Goal: Entertainment & Leisure: Consume media (video, audio)

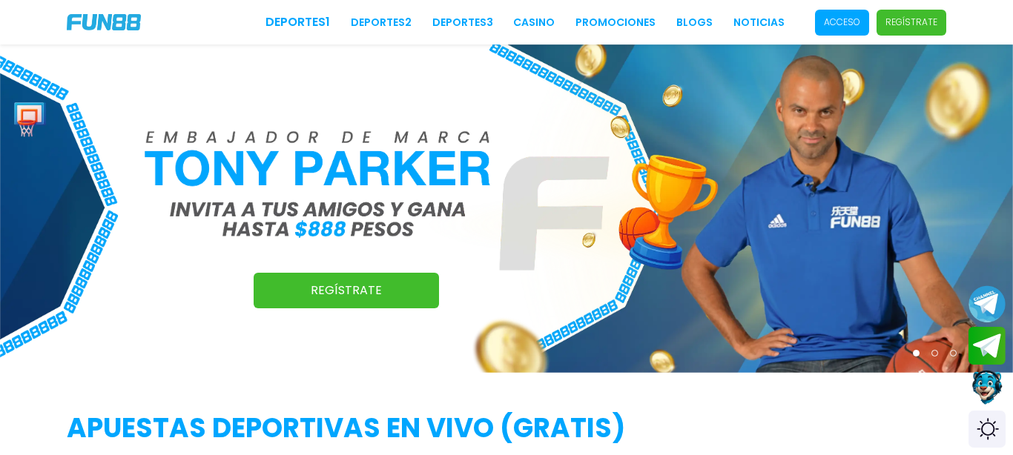
click at [855, 24] on p "Acceso" at bounding box center [842, 22] width 36 height 13
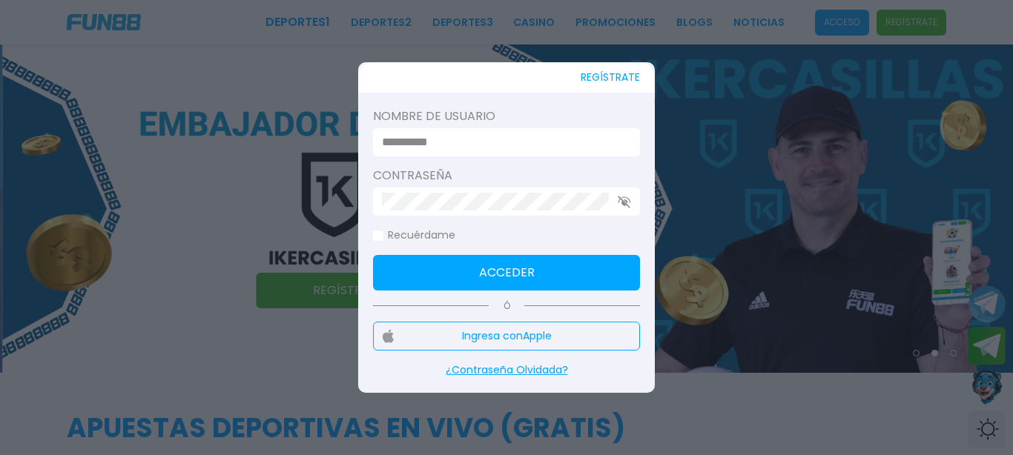
click at [500, 371] on p "¿Contraseña Olvidada?" at bounding box center [506, 370] width 267 height 16
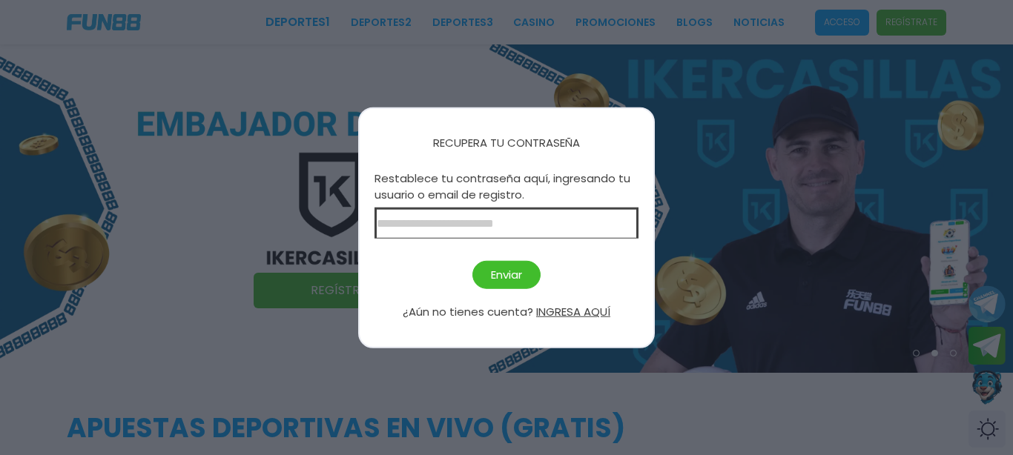
click at [487, 224] on input at bounding box center [506, 222] width 264 height 31
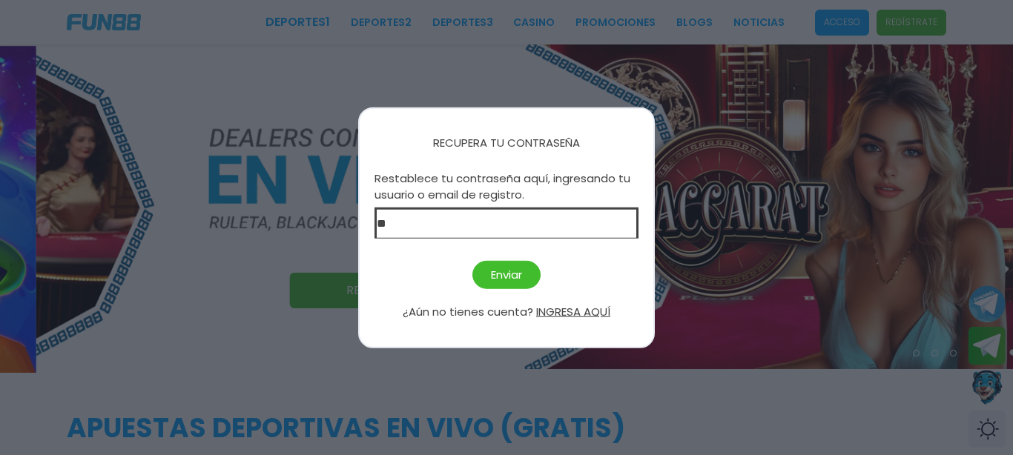
type input "*"
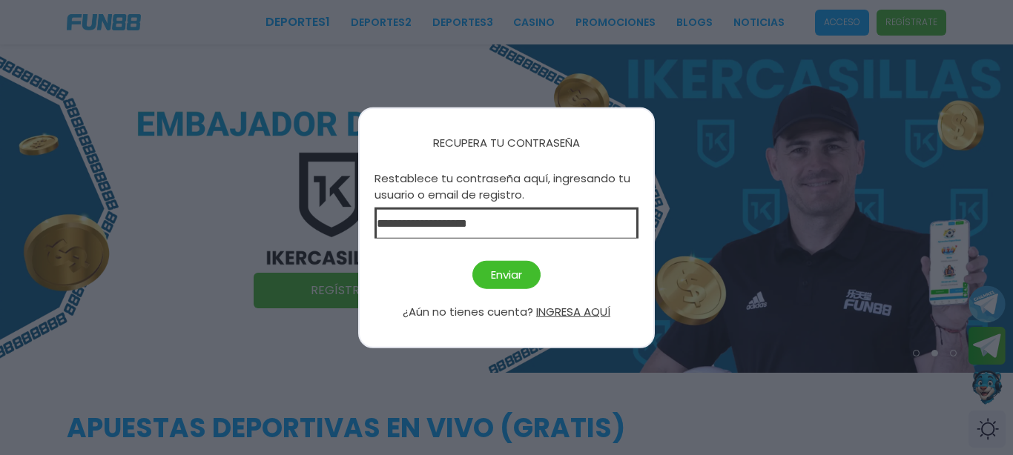
type input "**********"
click at [496, 278] on button "Enviar" at bounding box center [506, 274] width 68 height 29
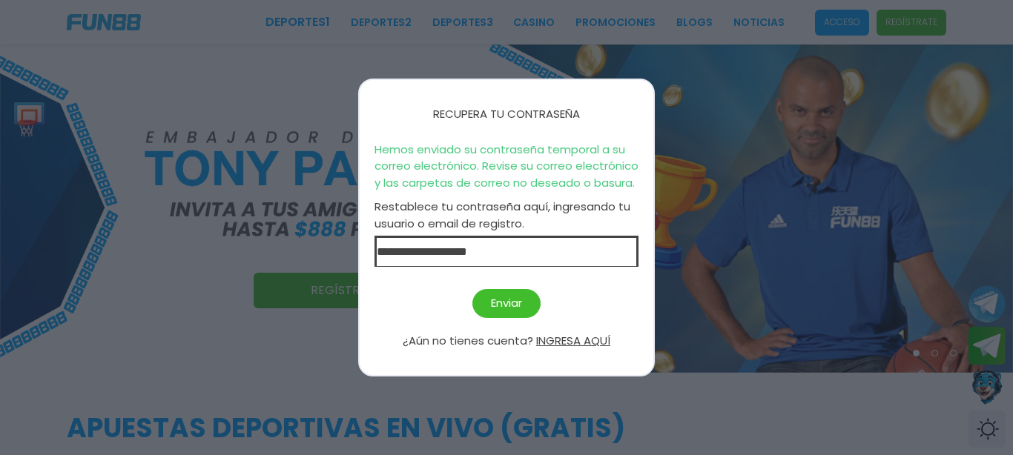
click at [700, 287] on div at bounding box center [506, 227] width 1013 height 455
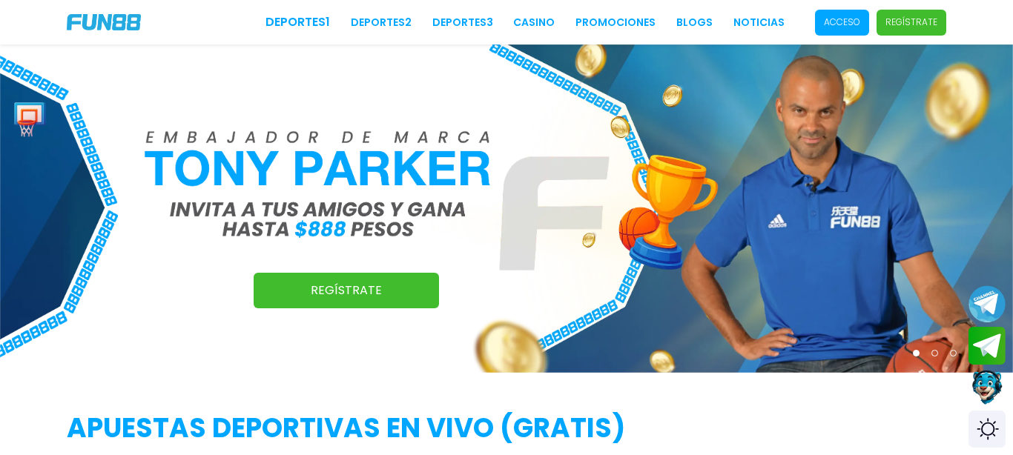
click at [848, 27] on p "Acceso" at bounding box center [842, 22] width 36 height 13
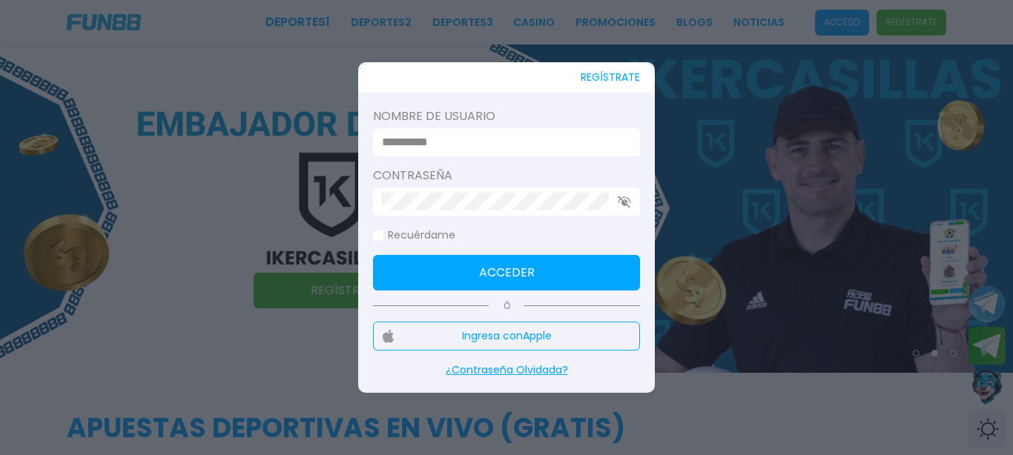
click at [471, 143] on input at bounding box center [502, 142] width 240 height 18
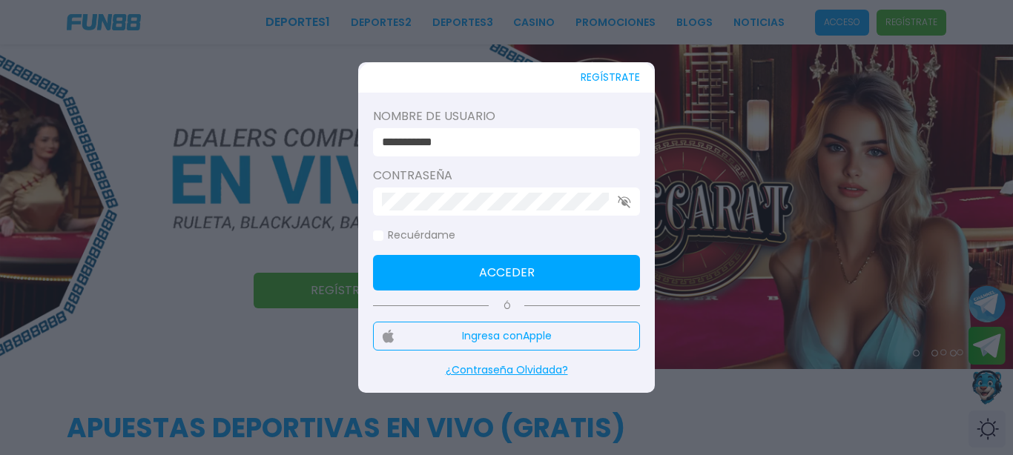
type input "**********"
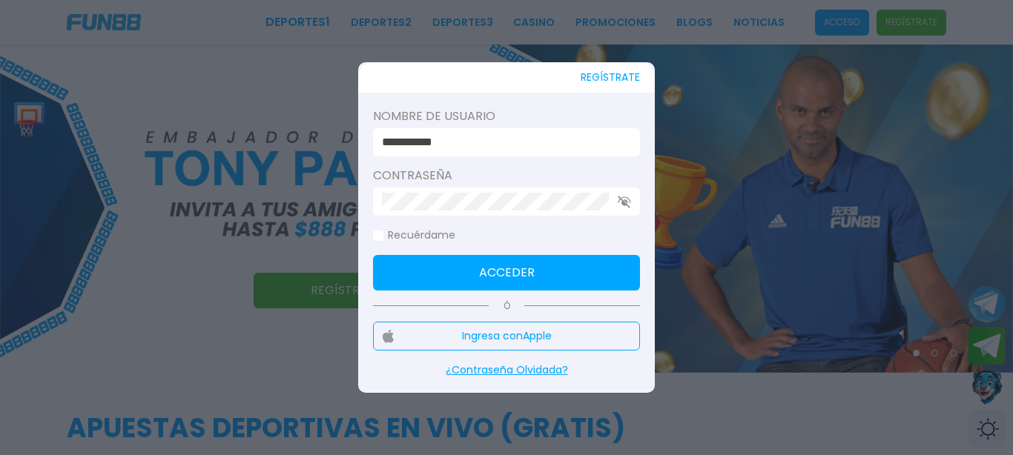
click at [595, 278] on button "Acceder" at bounding box center [506, 273] width 267 height 36
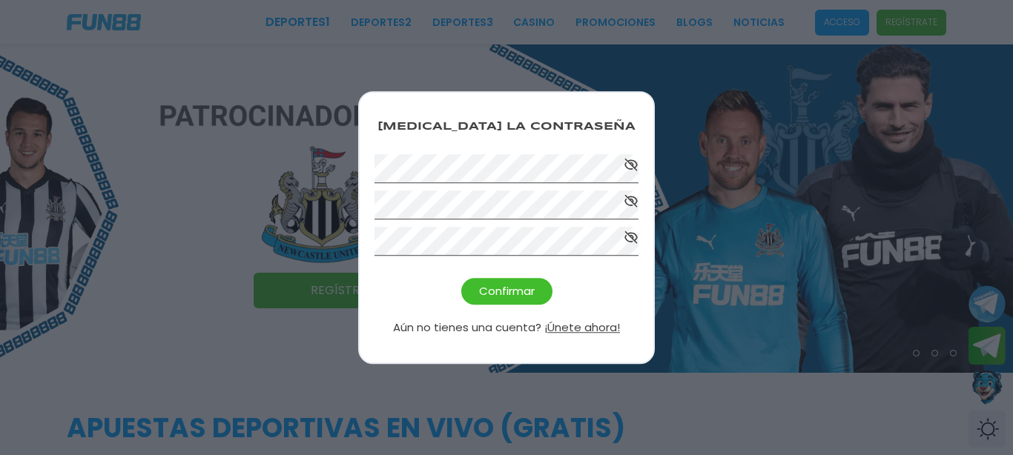
click at [497, 291] on button "Confirmar" at bounding box center [506, 291] width 91 height 27
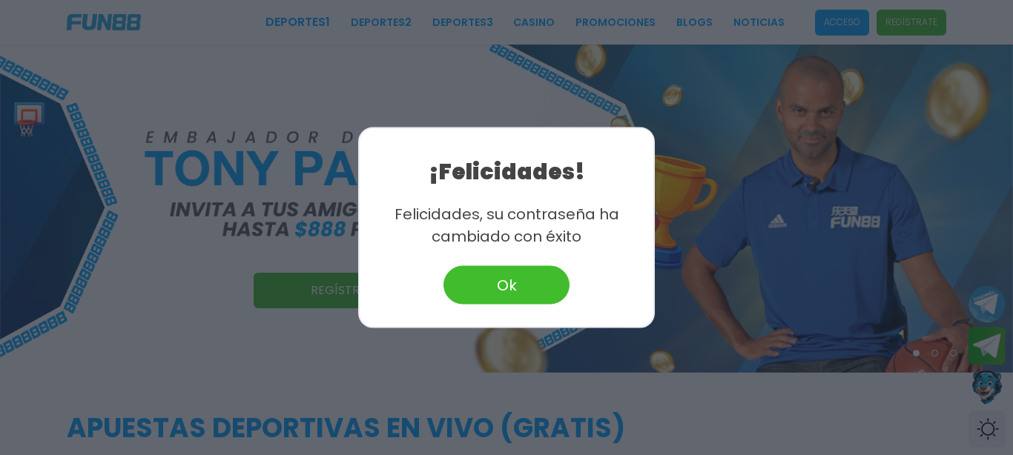
click at [497, 291] on button "Ok" at bounding box center [506, 285] width 126 height 39
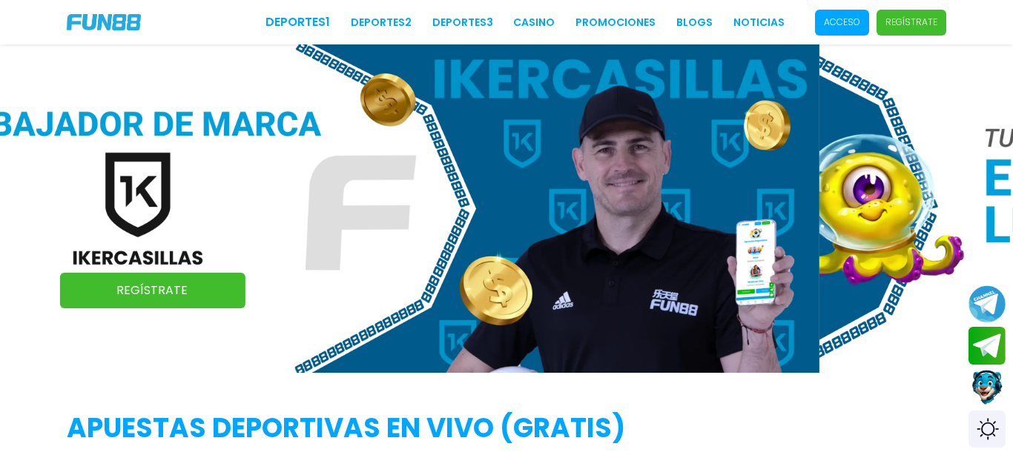
click at [830, 25] on p "Acceso" at bounding box center [842, 22] width 36 height 13
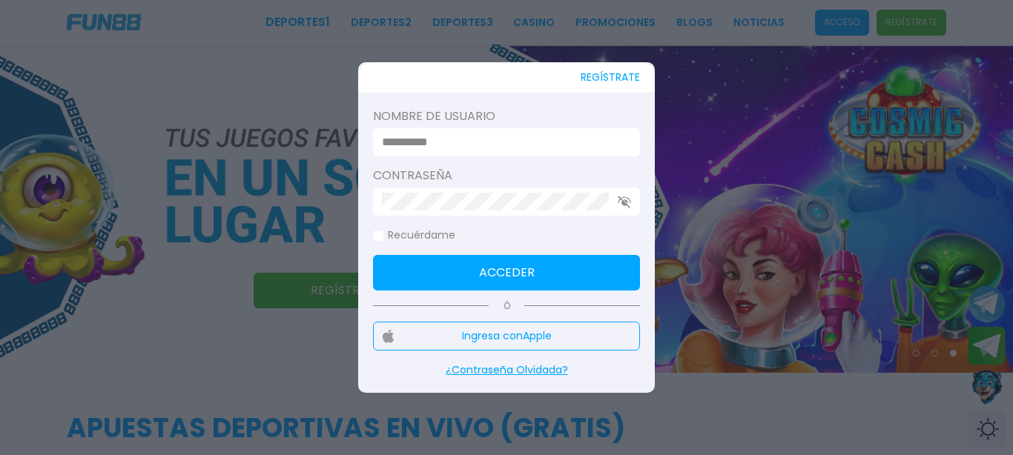
click at [487, 139] on input at bounding box center [502, 142] width 240 height 18
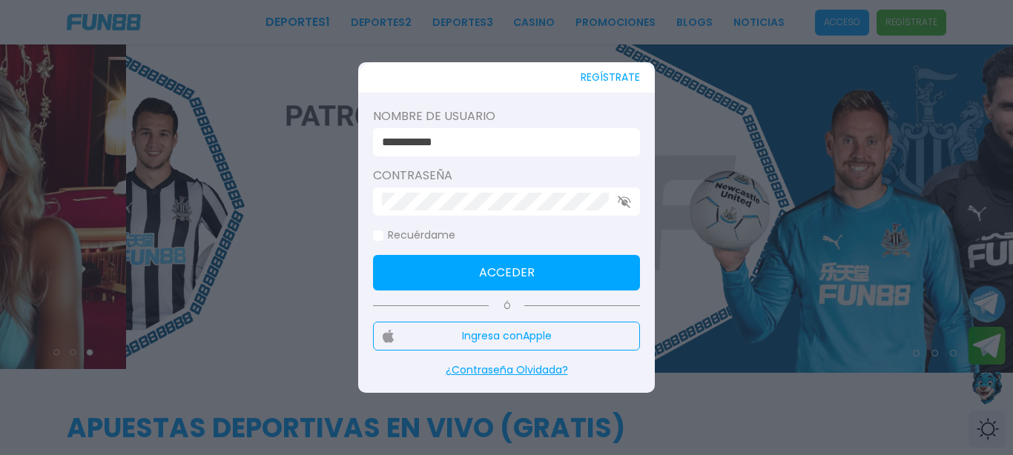
type input "**********"
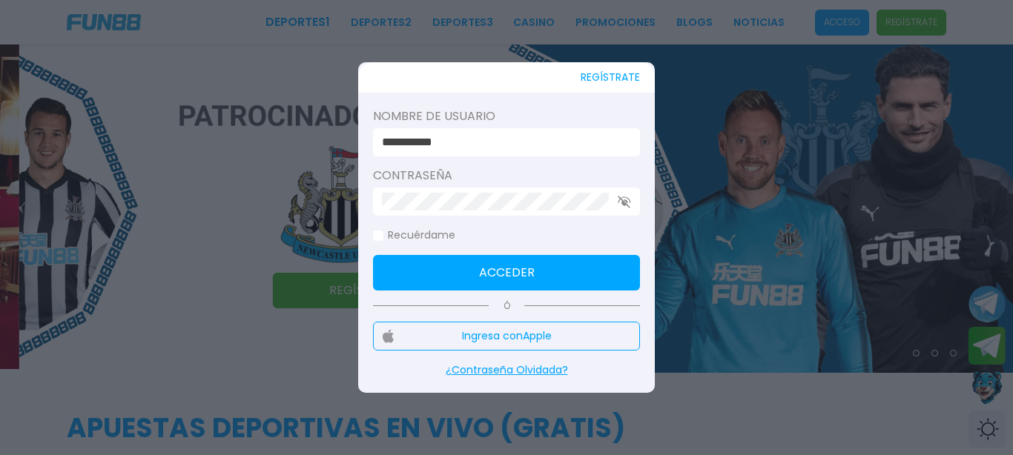
click at [470, 263] on button "Acceder" at bounding box center [506, 273] width 267 height 36
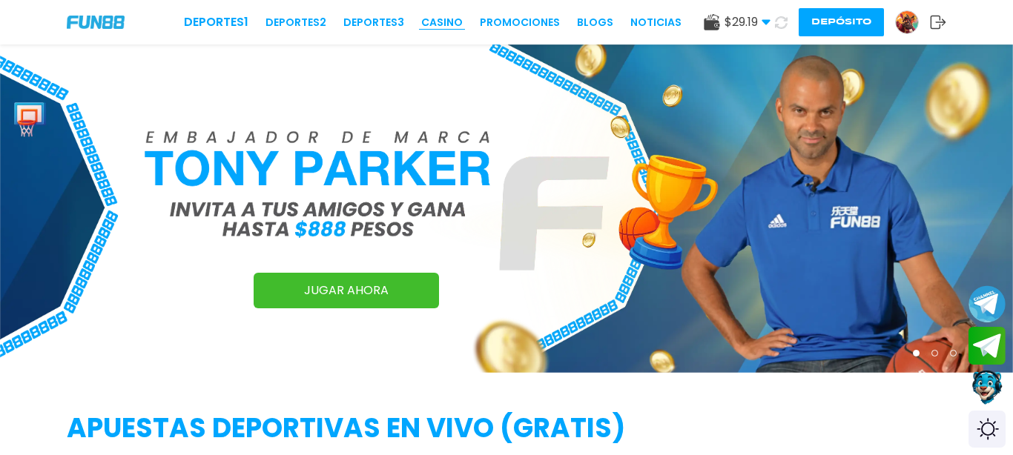
click at [440, 20] on link "CASINO" at bounding box center [442, 23] width 42 height 16
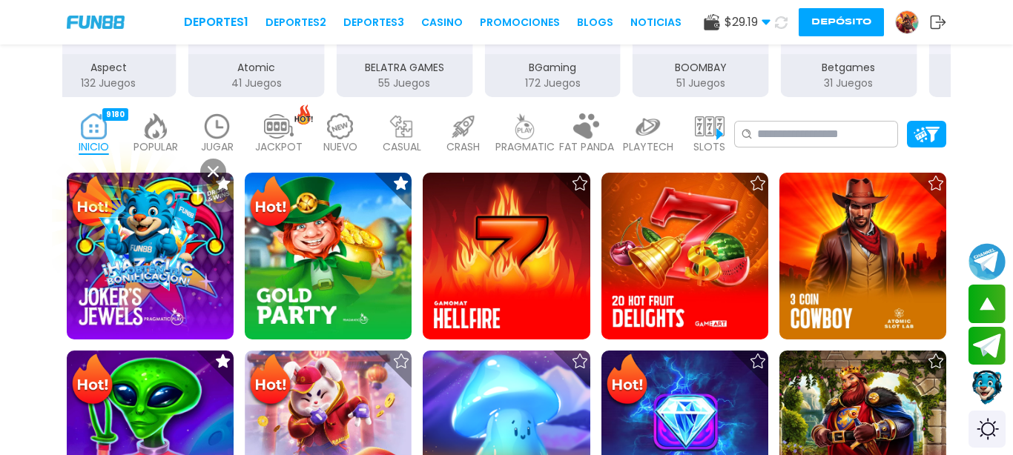
scroll to position [358, 0]
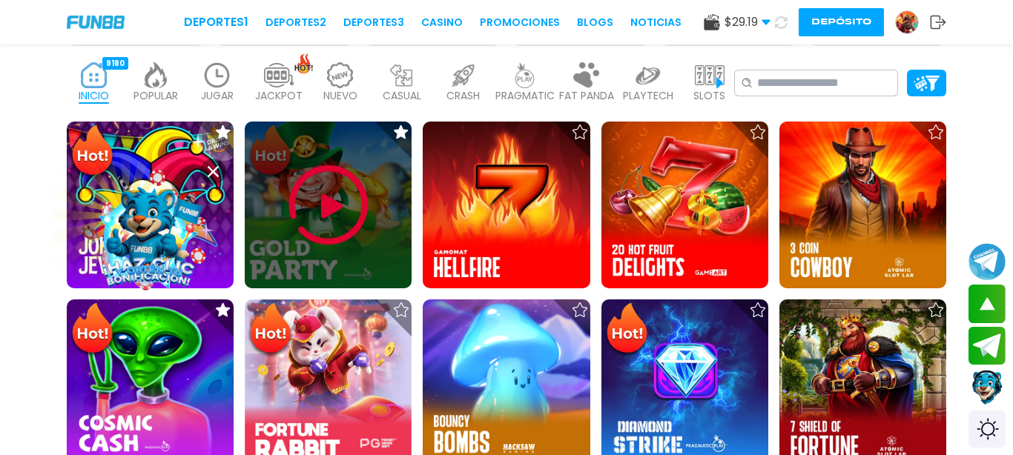
click at [342, 197] on img at bounding box center [328, 205] width 89 height 89
